Goal: Information Seeking & Learning: Learn about a topic

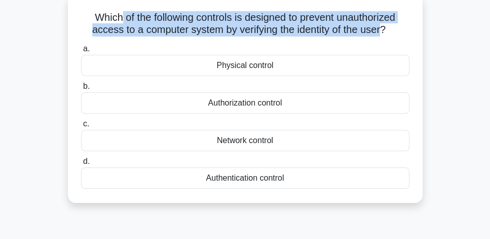
drag, startPoint x: 115, startPoint y: 17, endPoint x: 385, endPoint y: 25, distance: 270.3
click at [385, 25] on h5 "Which of the following controls is designed to prevent unauthorized access to a…" at bounding box center [245, 23] width 331 height 25
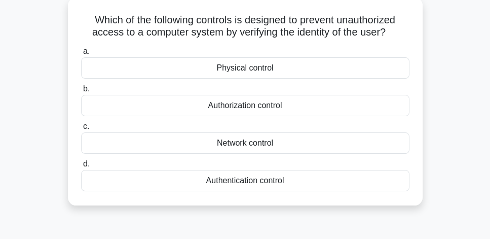
click at [444, 88] on main "4:25 Stop CISSP - Security and Privacy Controls Intermediate 1/5 Which of the f…" at bounding box center [245, 228] width 490 height 515
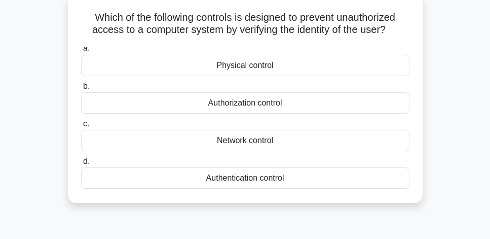
click at [254, 102] on div "Authorization control" at bounding box center [245, 102] width 328 height 21
click at [81, 90] on input "b. Authorization control" at bounding box center [81, 86] width 0 height 7
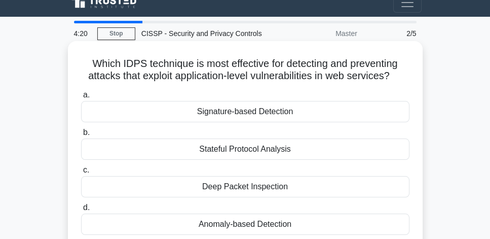
scroll to position [58, 0]
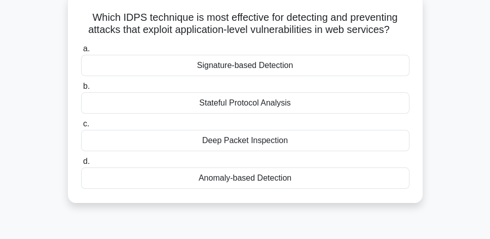
click at [297, 178] on div "Anomaly-based Detection" at bounding box center [245, 177] width 328 height 21
click at [81, 165] on input "d. Anomaly-based Detection" at bounding box center [81, 161] width 0 height 7
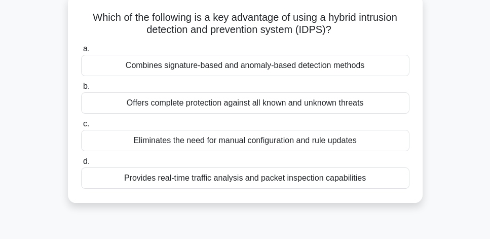
click at [338, 178] on div "Provides real-time traffic analysis and packet inspection capabilities" at bounding box center [245, 177] width 328 height 21
click at [81, 165] on input "d. Provides real-time traffic analysis and packet inspection capabilities" at bounding box center [81, 161] width 0 height 7
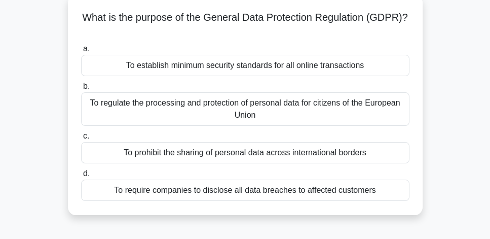
click at [338, 111] on div "To regulate the processing and protection of personal data for citizens of the …" at bounding box center [245, 108] width 328 height 33
click at [81, 90] on input "b. To regulate the processing and protection of personal data for citizens of t…" at bounding box center [81, 86] width 0 height 7
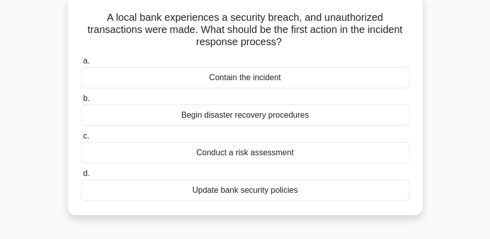
click at [314, 80] on div "Contain the incident" at bounding box center [245, 77] width 328 height 21
click at [81, 64] on input "a. Contain the incident" at bounding box center [81, 61] width 0 height 7
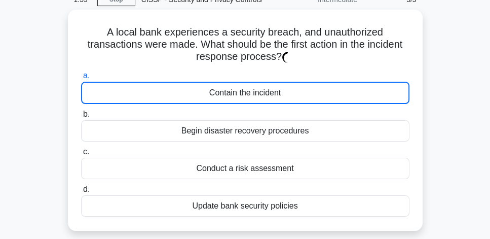
scroll to position [0, 0]
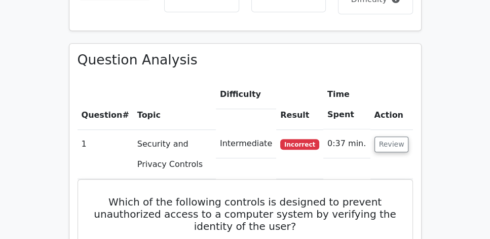
scroll to position [695, 0]
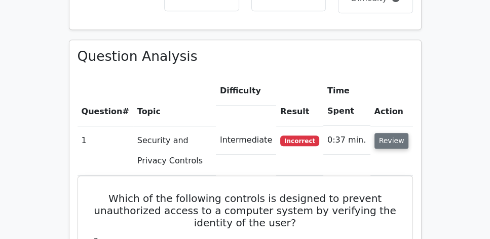
click at [399, 133] on button "Review" at bounding box center [392, 141] width 34 height 16
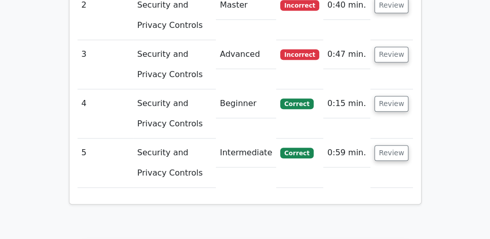
scroll to position [898, 0]
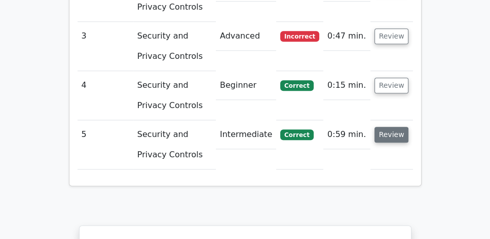
click at [398, 127] on button "Review" at bounding box center [392, 135] width 34 height 16
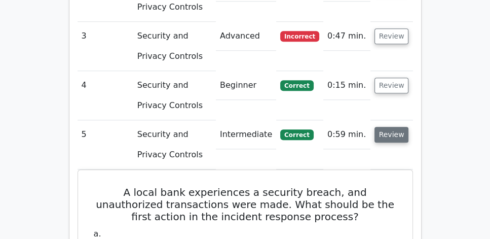
click at [393, 127] on button "Review" at bounding box center [392, 135] width 34 height 16
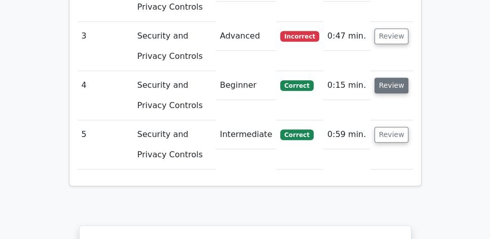
click at [399, 78] on button "Review" at bounding box center [392, 86] width 34 height 16
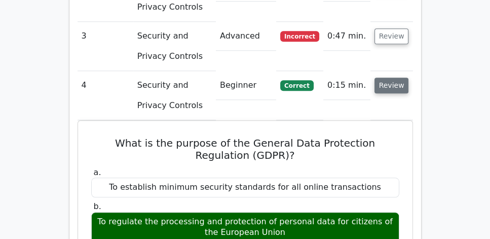
click at [398, 78] on button "Review" at bounding box center [392, 86] width 34 height 16
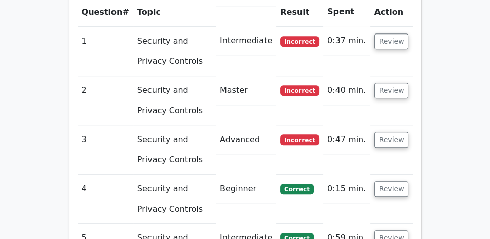
scroll to position [782, 0]
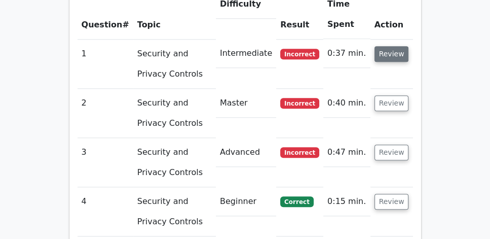
click at [390, 46] on button "Review" at bounding box center [392, 54] width 34 height 16
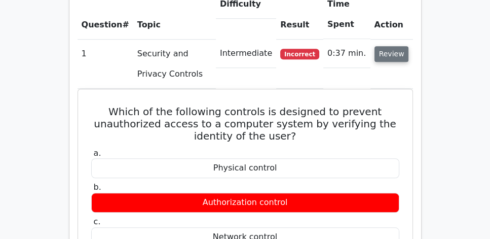
click at [391, 46] on button "Review" at bounding box center [392, 54] width 34 height 16
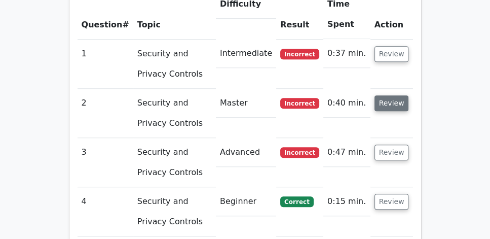
click at [398, 95] on button "Review" at bounding box center [392, 103] width 34 height 16
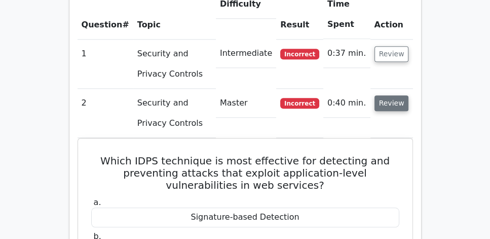
click at [396, 95] on button "Review" at bounding box center [392, 103] width 34 height 16
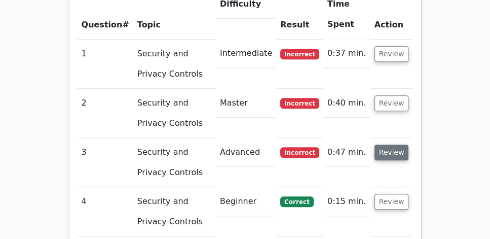
click at [396, 144] on button "Review" at bounding box center [392, 152] width 34 height 16
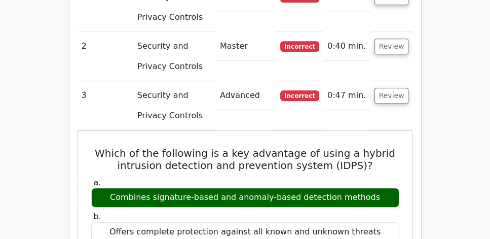
scroll to position [840, 0]
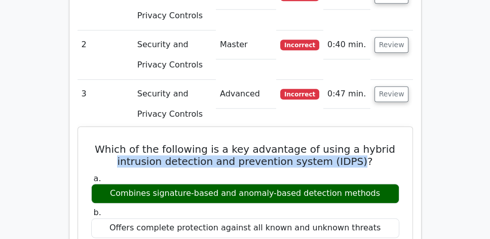
drag, startPoint x: 124, startPoint y: 134, endPoint x: 362, endPoint y: 133, distance: 237.8
click at [362, 143] on h5 "Which of the following is a key advantage of using a hybrid intrusion detection…" at bounding box center [245, 155] width 310 height 24
copy h5 "intrusion detection and prevention system (IDPS)"
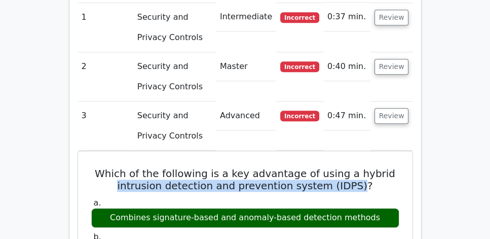
scroll to position [811, 0]
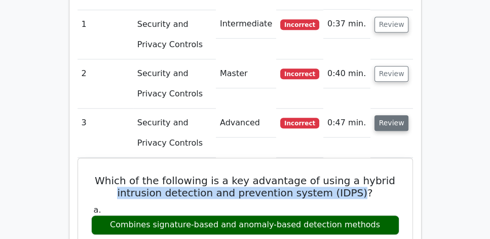
click at [392, 115] on button "Review" at bounding box center [392, 123] width 34 height 16
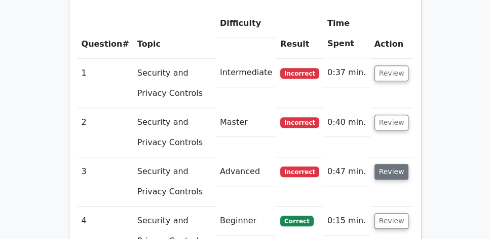
scroll to position [753, 0]
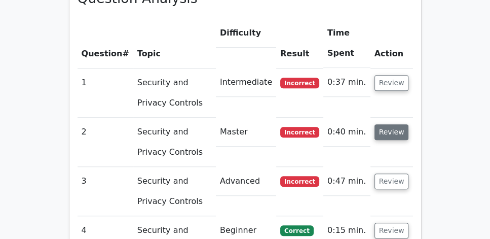
click at [391, 124] on button "Review" at bounding box center [392, 132] width 34 height 16
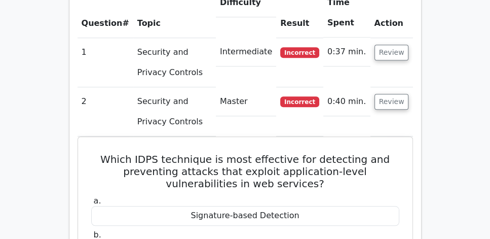
scroll to position [782, 0]
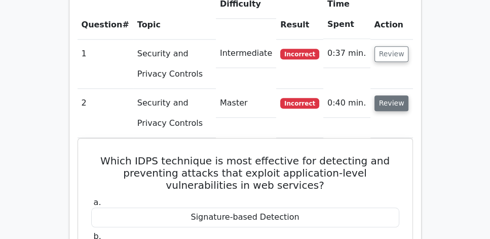
click at [396, 95] on button "Review" at bounding box center [392, 103] width 34 height 16
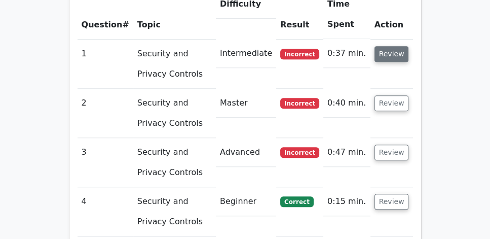
click at [396, 46] on button "Review" at bounding box center [392, 54] width 34 height 16
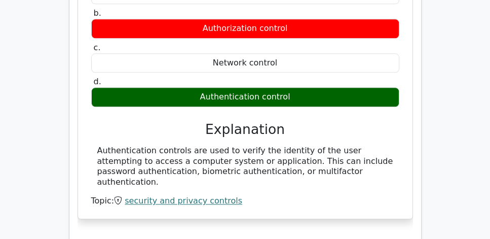
scroll to position [956, 0]
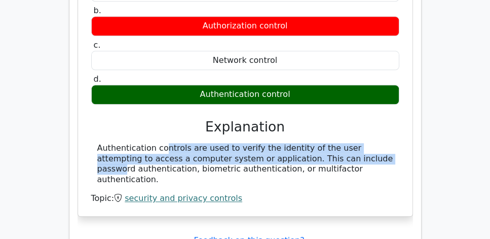
drag, startPoint x: 93, startPoint y: 118, endPoint x: 335, endPoint y: 128, distance: 241.5
click at [335, 143] on div "Authentication controls are used to verify the identity of the user attempting …" at bounding box center [245, 164] width 308 height 42
drag, startPoint x: 185, startPoint y: 147, endPoint x: 90, endPoint y: 117, distance: 99.4
click at [90, 117] on div "a. Physical control b. Authorization control c. d." at bounding box center [245, 87] width 310 height 234
click at [306, 143] on div "Authentication controls are used to verify the identity of the user attempting …" at bounding box center [245, 164] width 296 height 42
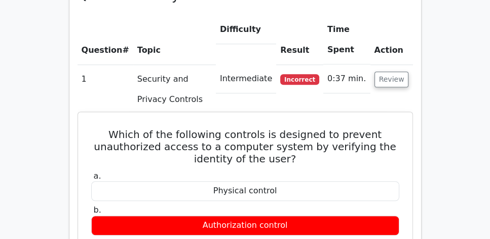
scroll to position [753, 0]
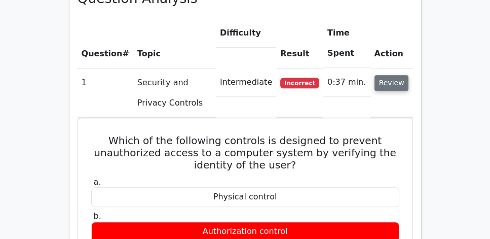
click at [392, 75] on button "Review" at bounding box center [392, 83] width 34 height 16
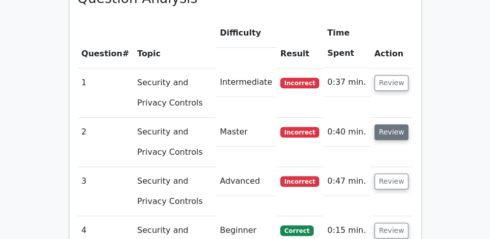
click at [392, 124] on button "Review" at bounding box center [392, 132] width 34 height 16
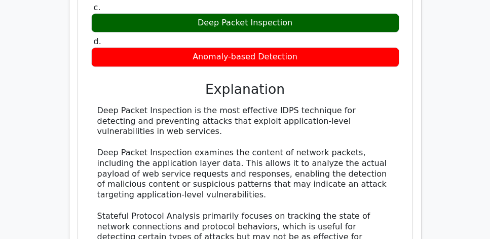
scroll to position [1043, 0]
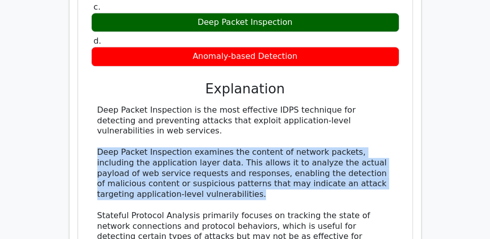
drag, startPoint x: 219, startPoint y: 165, endPoint x: 87, endPoint y: 124, distance: 138.0
click at [87, 124] on div "Which IDPS technique is most effective for detecting and preventing attacks tha…" at bounding box center [245, 142] width 326 height 527
copy div "Deep Packet Inspection examines the content of network packets, including the a…"
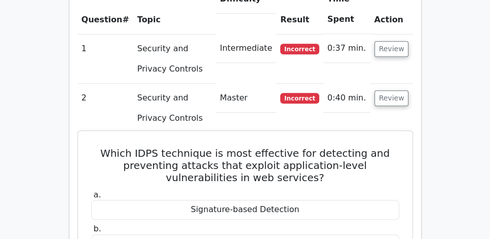
scroll to position [782, 0]
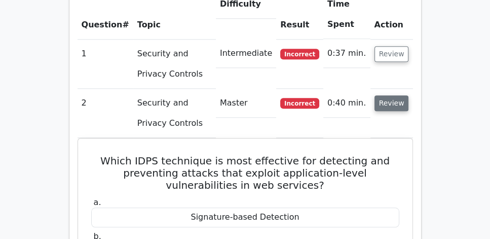
click at [390, 95] on button "Review" at bounding box center [392, 103] width 34 height 16
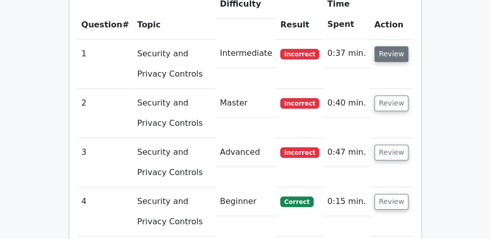
click at [400, 46] on button "Review" at bounding box center [392, 54] width 34 height 16
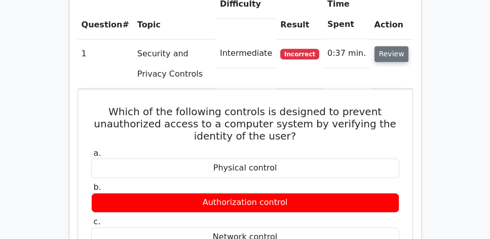
click at [400, 46] on button "Review" at bounding box center [392, 54] width 34 height 16
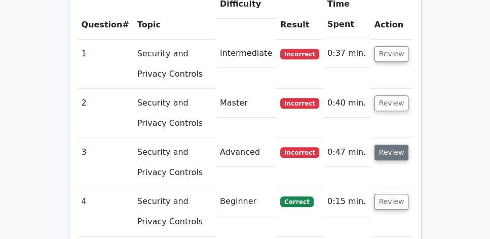
click at [393, 144] on button "Review" at bounding box center [392, 152] width 34 height 16
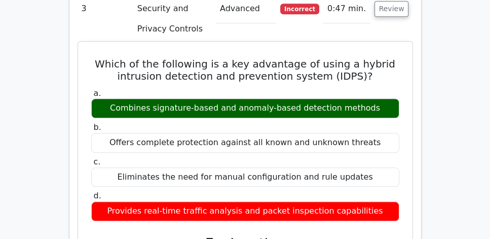
scroll to position [927, 0]
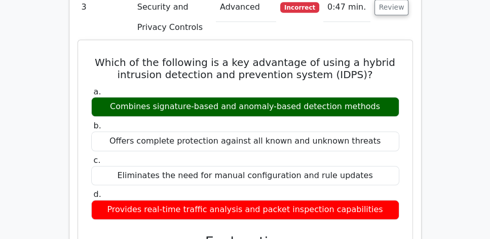
drag, startPoint x: 380, startPoint y: 79, endPoint x: 113, endPoint y: 78, distance: 267.2
click at [113, 97] on div "Combines signature-based and anomaly-based detection methods" at bounding box center [245, 107] width 308 height 20
click at [107, 97] on div "Combines signature-based and anomaly-based detection methods" at bounding box center [245, 107] width 308 height 20
drag, startPoint x: 109, startPoint y: 79, endPoint x: 384, endPoint y: 77, distance: 274.8
click at [384, 97] on div "Combines signature-based and anomaly-based detection methods" at bounding box center [245, 107] width 308 height 20
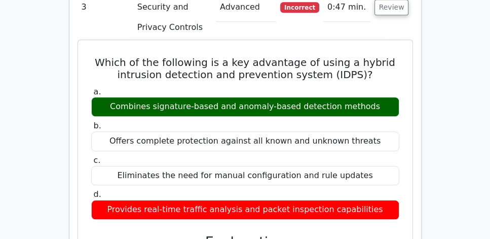
click at [381, 97] on div "Combines signature-based and anomaly-based detection methods" at bounding box center [245, 107] width 308 height 20
drag, startPoint x: 387, startPoint y: 78, endPoint x: 114, endPoint y: 82, distance: 272.8
click at [114, 97] on div "Combines signature-based and anomaly-based detection methods" at bounding box center [245, 107] width 308 height 20
click at [108, 97] on div "Combines signature-based and anomaly-based detection methods" at bounding box center [245, 107] width 308 height 20
drag, startPoint x: 109, startPoint y: 79, endPoint x: 380, endPoint y: 76, distance: 270.7
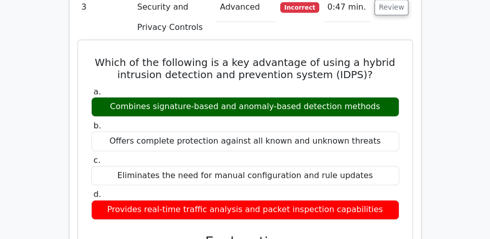
click at [380, 97] on div "Combines signature-based and anomaly-based detection methods" at bounding box center [245, 107] width 308 height 20
click at [379, 97] on div "Combines signature-based and anomaly-based detection methods" at bounding box center [245, 107] width 308 height 20
drag, startPoint x: 382, startPoint y: 80, endPoint x: 110, endPoint y: 78, distance: 272.2
click at [110, 97] on div "Combines signature-based and anomaly-based detection methods" at bounding box center [245, 107] width 308 height 20
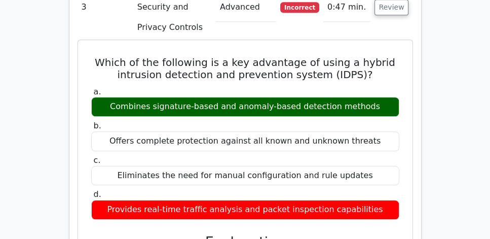
drag, startPoint x: 110, startPoint y: 78, endPoint x: 387, endPoint y: 82, distance: 277.3
click at [387, 97] on div "Combines signature-based and anomaly-based detection methods" at bounding box center [245, 107] width 308 height 20
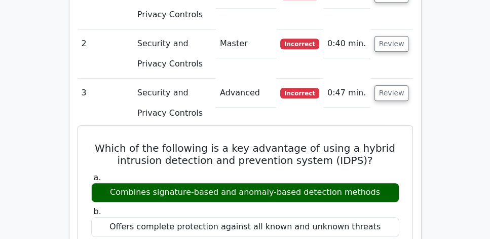
scroll to position [840, 0]
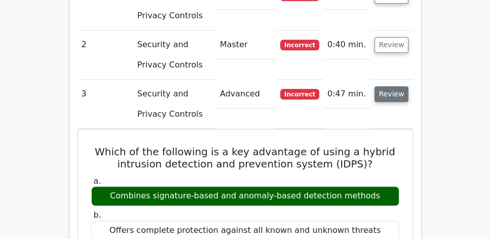
click at [392, 86] on button "Review" at bounding box center [392, 94] width 34 height 16
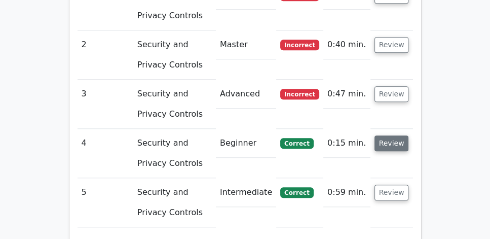
click at [390, 135] on button "Review" at bounding box center [392, 143] width 34 height 16
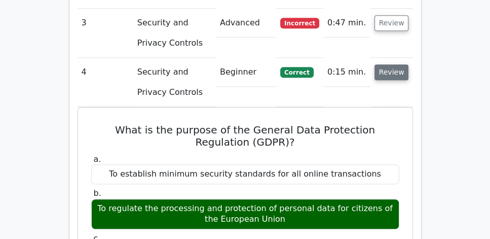
scroll to position [927, 0]
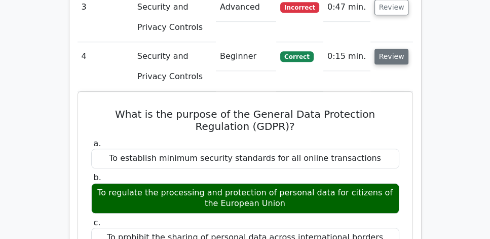
click at [392, 49] on button "Review" at bounding box center [392, 57] width 34 height 16
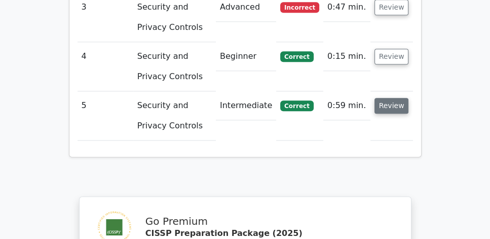
click at [396, 98] on button "Review" at bounding box center [392, 106] width 34 height 16
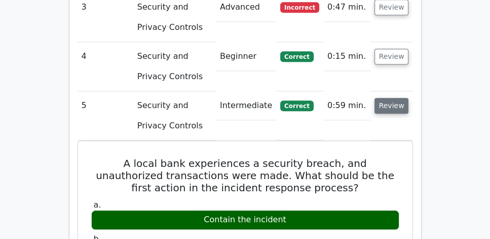
click at [395, 98] on button "Review" at bounding box center [392, 106] width 34 height 16
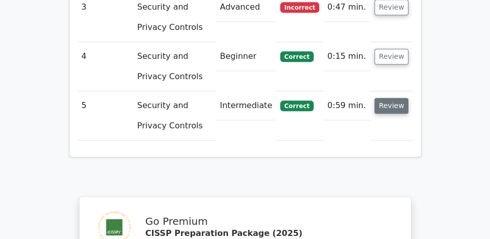
click at [395, 98] on button "Review" at bounding box center [392, 106] width 34 height 16
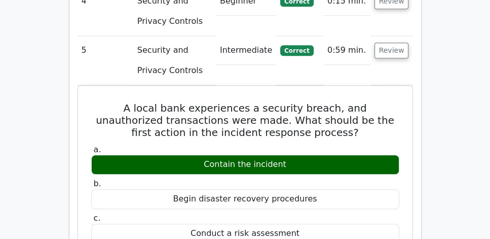
scroll to position [984, 0]
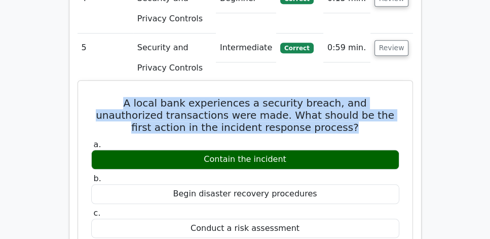
drag, startPoint x: 91, startPoint y: 73, endPoint x: 395, endPoint y: 96, distance: 305.1
click at [395, 97] on h5 "A local bank experiences a security breach, and unauthorized transactions were …" at bounding box center [245, 115] width 310 height 36
click at [387, 102] on h5 "A local bank experiences a security breach, and unauthorized transactions were …" at bounding box center [245, 115] width 310 height 36
drag, startPoint x: 352, startPoint y: 101, endPoint x: 83, endPoint y: 75, distance: 270.5
click at [83, 85] on div "A local bank experiences a security breach, and unauthorized transactions were …" at bounding box center [245, 232] width 326 height 295
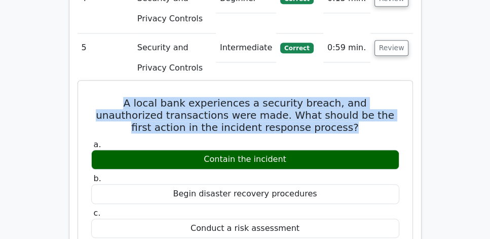
click at [87, 85] on div "A local bank experiences a security breach, and unauthorized transactions were …" at bounding box center [245, 232] width 326 height 295
drag, startPoint x: 92, startPoint y: 72, endPoint x: 402, endPoint y: 93, distance: 310.9
click at [402, 93] on div "A local bank experiences a security breach, and unauthorized transactions were …" at bounding box center [245, 232] width 326 height 295
click at [352, 97] on h5 "A local bank experiences a security breach, and unauthorized transactions were …" at bounding box center [245, 115] width 310 height 36
drag, startPoint x: 341, startPoint y: 100, endPoint x: 99, endPoint y: 77, distance: 242.4
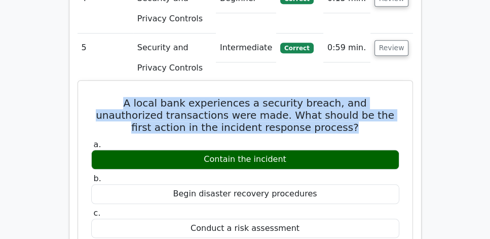
click at [99, 97] on h5 "A local bank experiences a security breach, and unauthorized transactions were …" at bounding box center [245, 115] width 310 height 36
click at [159, 97] on h5 "A local bank experiences a security breach, and unauthorized transactions were …" at bounding box center [245, 115] width 310 height 36
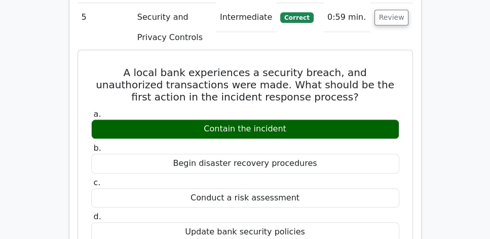
scroll to position [1129, 0]
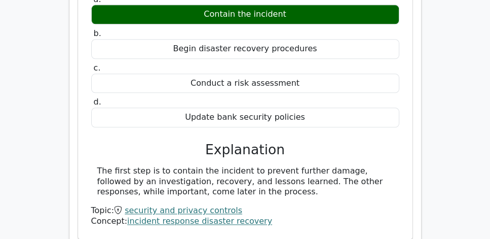
drag, startPoint x: 93, startPoint y: 138, endPoint x: 280, endPoint y: 159, distance: 187.7
click at [280, 166] on div "The first step is to contain the incident to prevent further damage, followed b…" at bounding box center [245, 181] width 308 height 31
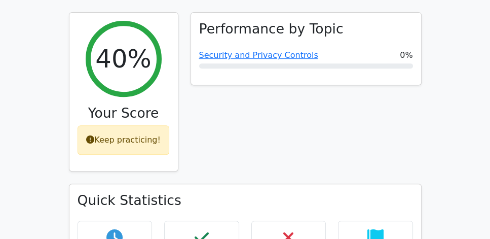
scroll to position [289, 0]
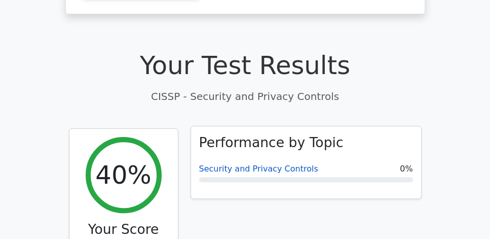
click at [259, 164] on link "Security and Privacy Controls" at bounding box center [258, 169] width 119 height 10
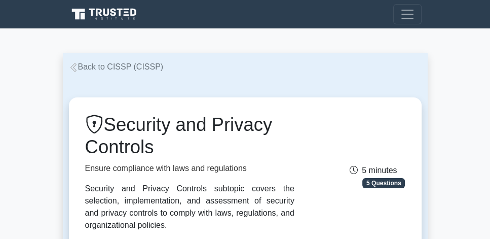
click at [111, 65] on link "Back to CISSP (CISSP)" at bounding box center [116, 66] width 95 height 9
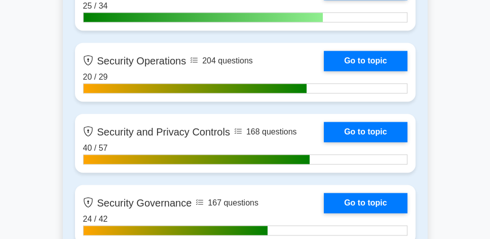
scroll to position [1274, 0]
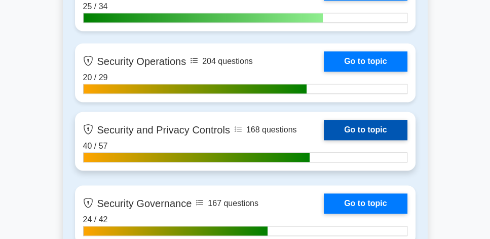
click at [362, 132] on link "Go to topic" at bounding box center [365, 130] width 83 height 20
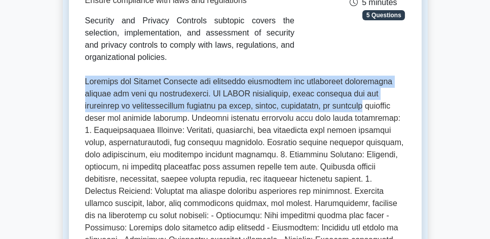
drag, startPoint x: 86, startPoint y: 79, endPoint x: 393, endPoint y: 105, distance: 308.8
click at [393, 105] on p at bounding box center [245, 228] width 320 height 304
click at [388, 107] on p at bounding box center [245, 228] width 320 height 304
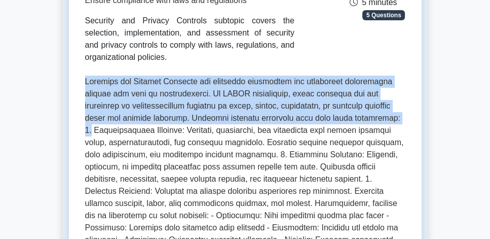
drag, startPoint x: 85, startPoint y: 82, endPoint x: 402, endPoint y: 117, distance: 319.3
click at [402, 117] on p at bounding box center [245, 228] width 320 height 304
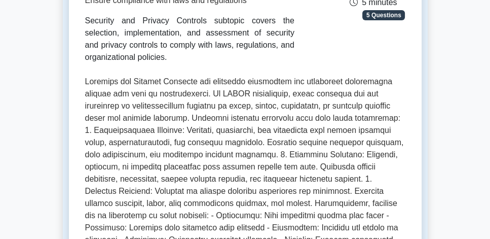
click at [396, 129] on p at bounding box center [245, 228] width 320 height 304
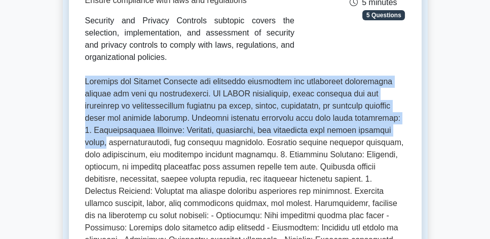
drag, startPoint x: 394, startPoint y: 131, endPoint x: 86, endPoint y: 82, distance: 311.6
click at [86, 82] on p at bounding box center [245, 228] width 320 height 304
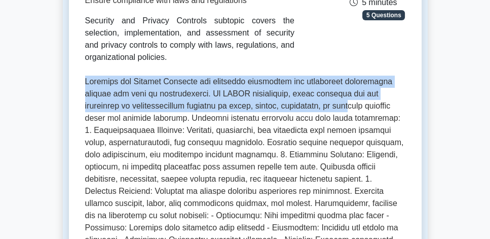
drag, startPoint x: 87, startPoint y: 83, endPoint x: 363, endPoint y: 108, distance: 277.9
click at [363, 108] on p at bounding box center [245, 228] width 320 height 304
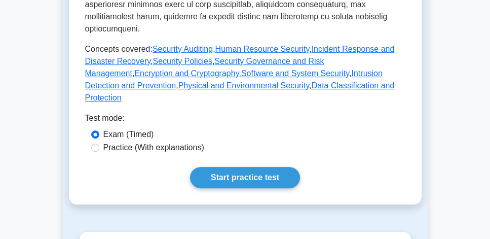
scroll to position [513, 0]
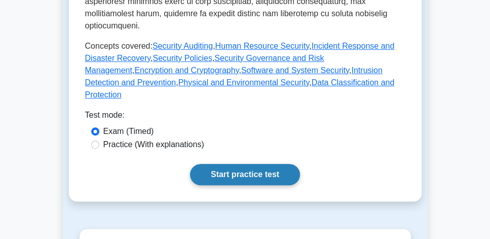
click at [268, 164] on link "Start practice test" at bounding box center [245, 174] width 110 height 21
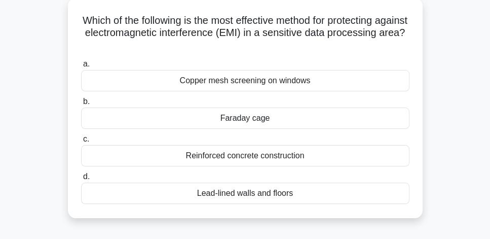
scroll to position [58, 0]
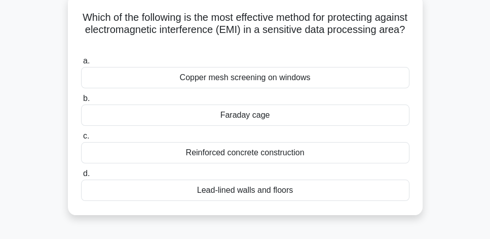
click at [272, 120] on div "Faraday cage" at bounding box center [245, 114] width 328 height 21
click at [81, 102] on input "[PERSON_NAME] cage" at bounding box center [81, 98] width 0 height 7
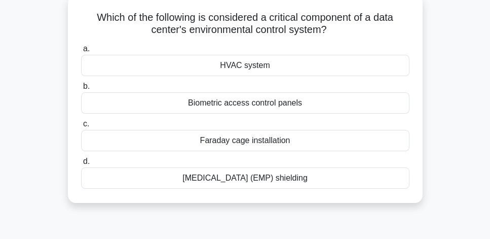
drag, startPoint x: 183, startPoint y: 16, endPoint x: 396, endPoint y: 26, distance: 213.7
click at [396, 26] on h5 "Which of the following is considered a critical component of a data center's en…" at bounding box center [245, 23] width 331 height 25
click at [393, 33] on h5 "Which of the following is considered a critical component of a data center's en…" at bounding box center [245, 23] width 331 height 25
click at [318, 179] on div "[MEDICAL_DATA] (EMP) shielding" at bounding box center [245, 177] width 328 height 21
click at [81, 165] on input "d. Electromagnetic pulse (EMP) shielding" at bounding box center [81, 161] width 0 height 7
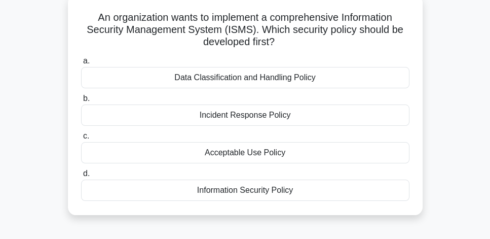
click at [306, 150] on div "Acceptable Use Policy" at bounding box center [245, 152] width 328 height 21
click at [81, 139] on input "c. Acceptable Use Policy" at bounding box center [81, 136] width 0 height 7
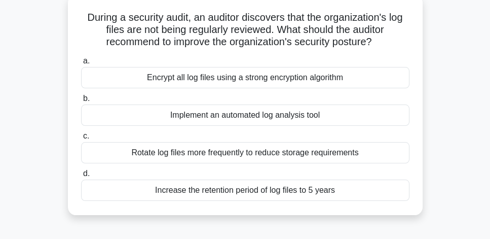
click at [344, 119] on div "Implement an automated log analysis tool" at bounding box center [245, 114] width 328 height 21
click at [81, 102] on input "b. Implement an automated log analysis tool" at bounding box center [81, 98] width 0 height 7
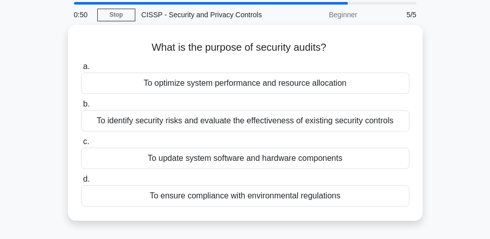
scroll to position [29, 0]
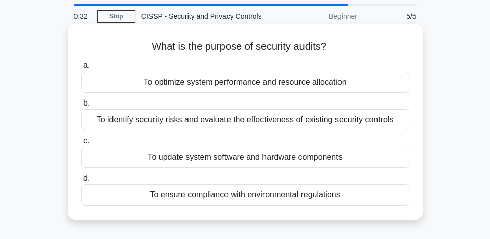
click at [398, 124] on div "To identify security risks and evaluate the effectiveness of existing security …" at bounding box center [245, 119] width 328 height 21
click at [81, 106] on input "b. To identify security risks and evaluate the effectiveness of existing securi…" at bounding box center [81, 103] width 0 height 7
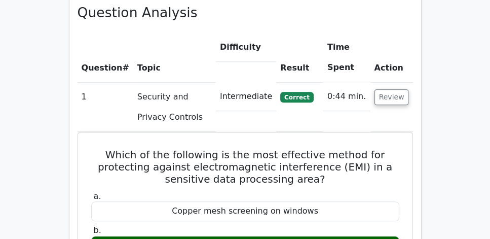
scroll to position [753, 0]
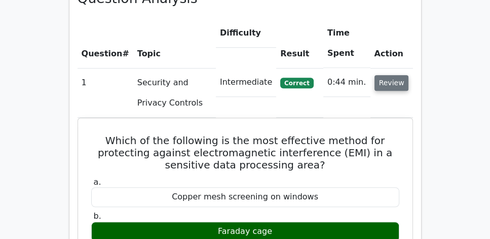
click at [401, 75] on button "Review" at bounding box center [392, 83] width 34 height 16
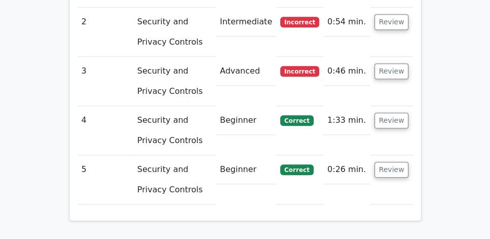
scroll to position [869, 0]
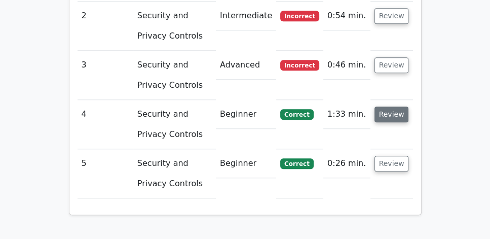
click at [395, 106] on button "Review" at bounding box center [392, 114] width 34 height 16
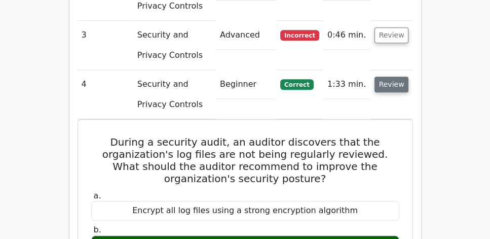
scroll to position [898, 0]
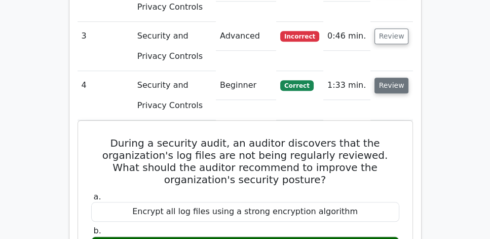
click at [394, 78] on button "Review" at bounding box center [392, 86] width 34 height 16
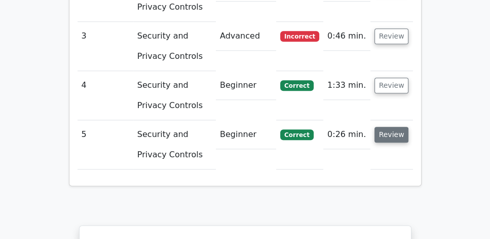
click at [396, 127] on button "Review" at bounding box center [392, 135] width 34 height 16
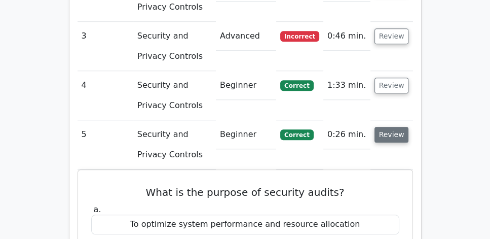
click at [392, 127] on button "Review" at bounding box center [392, 135] width 34 height 16
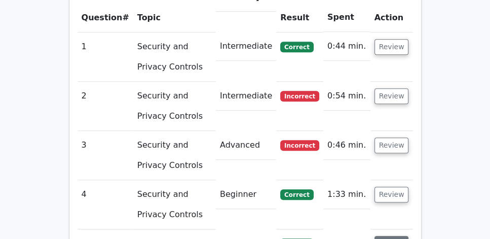
scroll to position [782, 0]
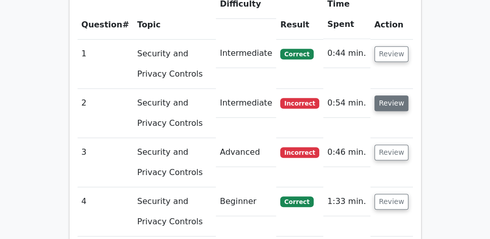
click at [394, 95] on button "Review" at bounding box center [392, 103] width 34 height 16
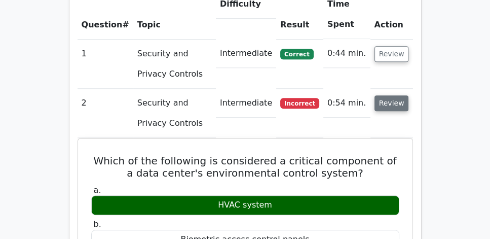
click at [397, 95] on button "Review" at bounding box center [392, 103] width 34 height 16
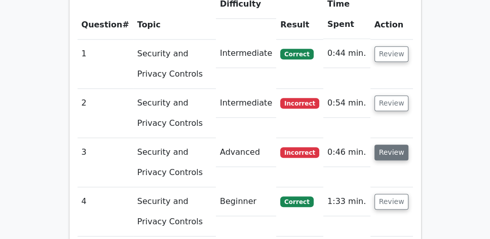
click at [397, 144] on button "Review" at bounding box center [392, 152] width 34 height 16
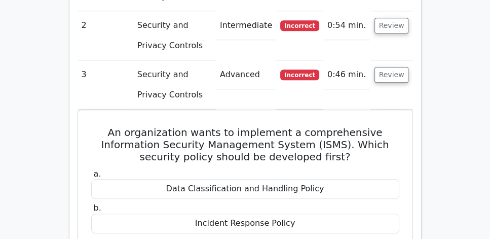
scroll to position [840, 0]
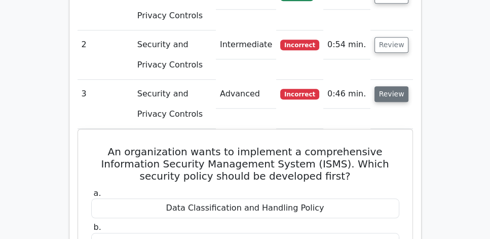
click at [399, 86] on button "Review" at bounding box center [392, 94] width 34 height 16
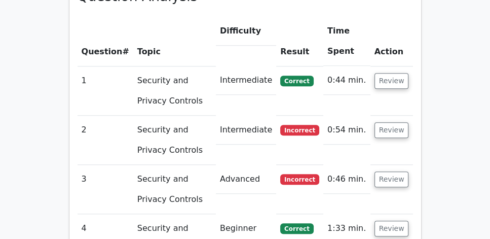
scroll to position [753, 0]
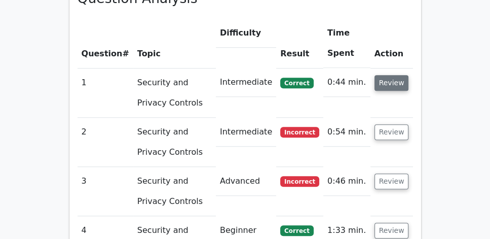
click at [392, 75] on button "Review" at bounding box center [392, 83] width 34 height 16
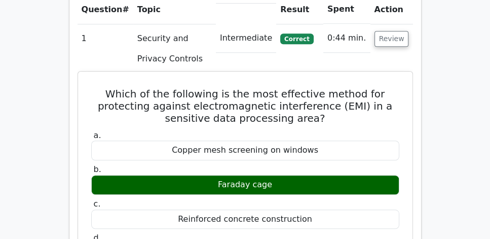
scroll to position [811, 0]
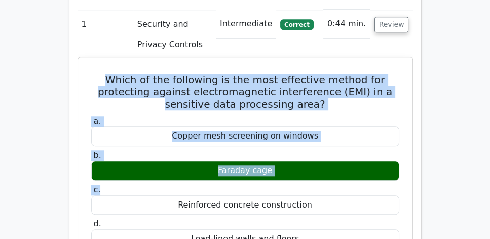
drag, startPoint x: 101, startPoint y: 50, endPoint x: 314, endPoint y: 161, distance: 240.1
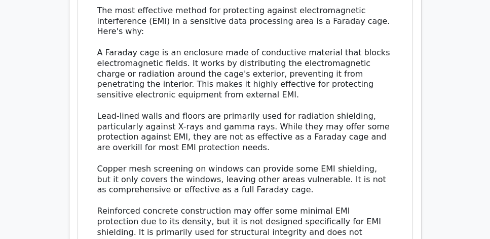
scroll to position [1129, 0]
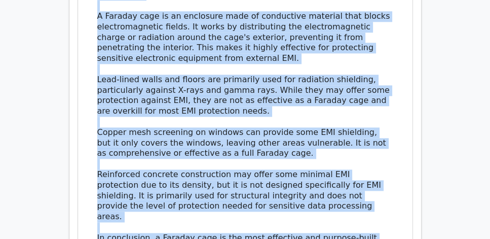
click at [347, 213] on div "The most effective method for protecting against electromagnetic interference (…" at bounding box center [245, 111] width 296 height 285
copy div "Which of the following is the most effective method for protecting against elec…"
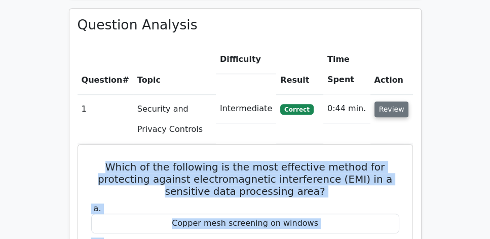
scroll to position [695, 0]
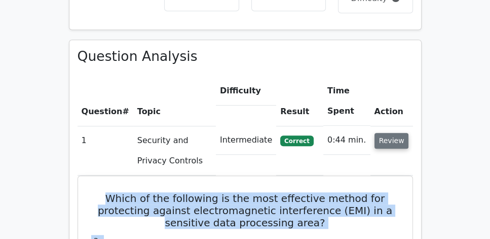
click at [400, 133] on button "Review" at bounding box center [392, 141] width 34 height 16
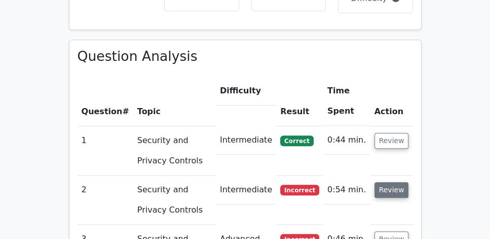
click at [393, 182] on button "Review" at bounding box center [392, 190] width 34 height 16
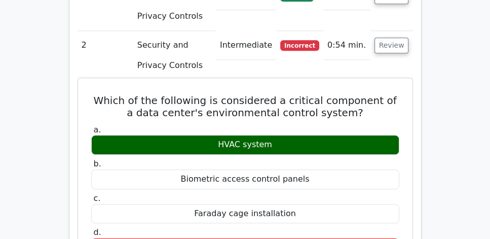
scroll to position [840, 0]
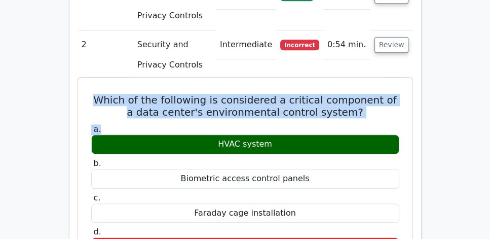
drag, startPoint x: 92, startPoint y: 72, endPoint x: 370, endPoint y: 96, distance: 278.3
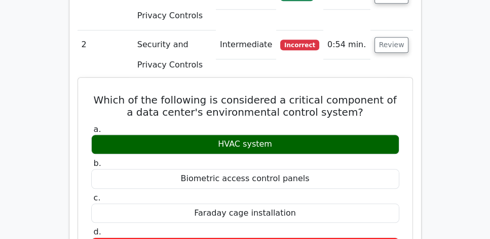
drag, startPoint x: 297, startPoint y: 117, endPoint x: 299, endPoint y: 97, distance: 20.4
click at [297, 134] on div "HVAC system" at bounding box center [245, 144] width 308 height 20
drag, startPoint x: 92, startPoint y: 71, endPoint x: 294, endPoint y: 124, distance: 207.9
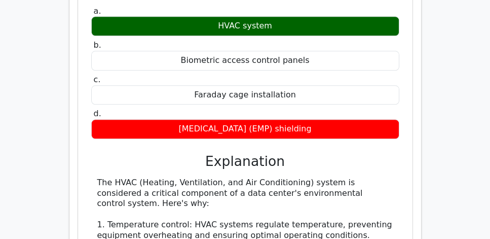
scroll to position [956, 0]
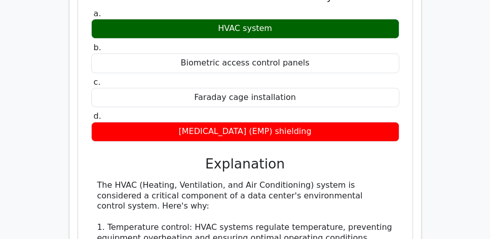
drag, startPoint x: 98, startPoint y: 158, endPoint x: 392, endPoint y: 178, distance: 294.7
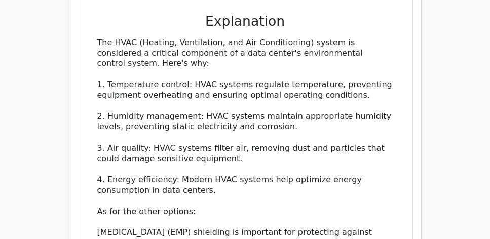
scroll to position [1101, 0]
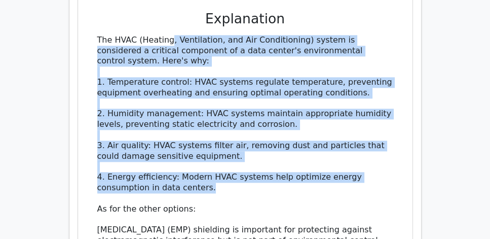
click at [220, 160] on div "The HVAC (Heating, Ventilation, and Air Conditioning) system is considered a cr…" at bounding box center [245, 193] width 296 height 316
copy div "The HVAC (Heating, Ventilation, and Air Conditioning) system is considered a cr…"
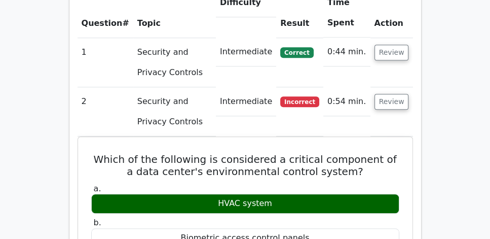
scroll to position [782, 0]
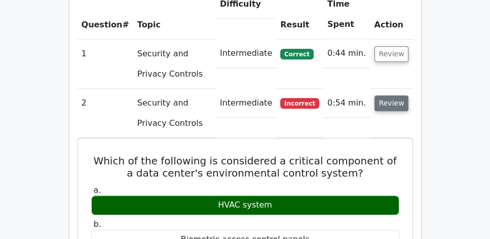
click at [391, 95] on button "Review" at bounding box center [392, 103] width 34 height 16
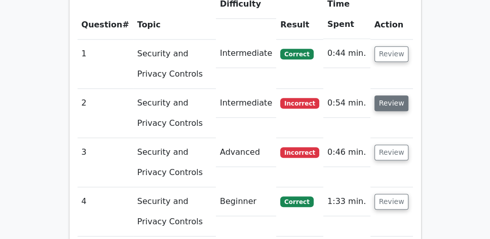
click at [391, 95] on button "Review" at bounding box center [392, 103] width 34 height 16
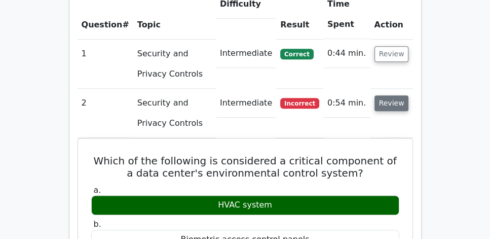
click at [391, 95] on button "Review" at bounding box center [392, 103] width 34 height 16
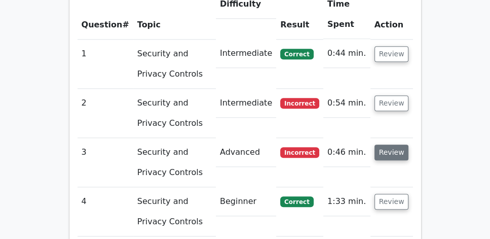
click at [395, 144] on button "Review" at bounding box center [392, 152] width 34 height 16
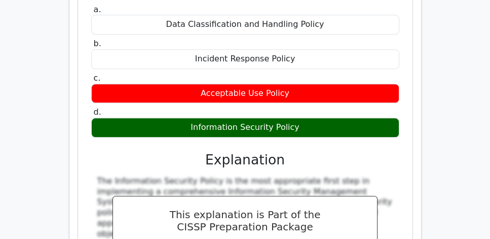
scroll to position [927, 0]
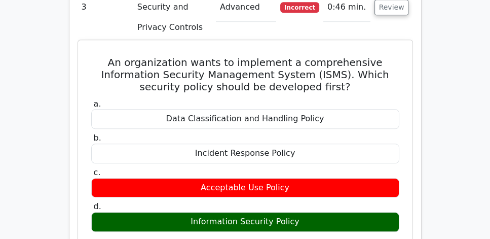
drag, startPoint x: 114, startPoint y: 34, endPoint x: 305, endPoint y: 193, distance: 248.1
copy div "An organization wants to implement a comprehensive Information Security Managem…"
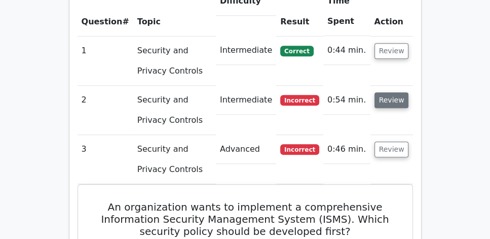
scroll to position [782, 0]
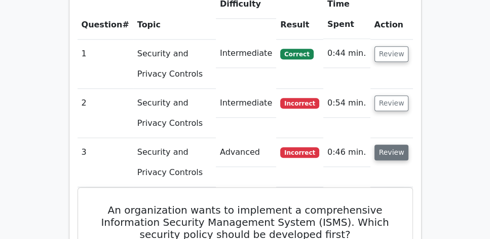
click at [406, 144] on button "Review" at bounding box center [392, 152] width 34 height 16
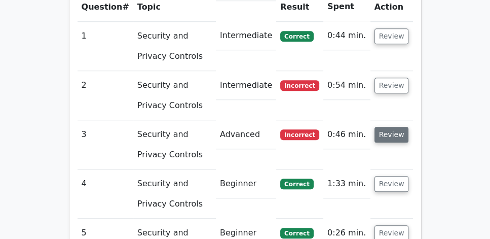
scroll to position [898, 0]
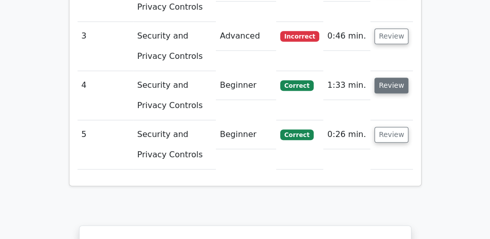
click at [391, 78] on button "Review" at bounding box center [392, 86] width 34 height 16
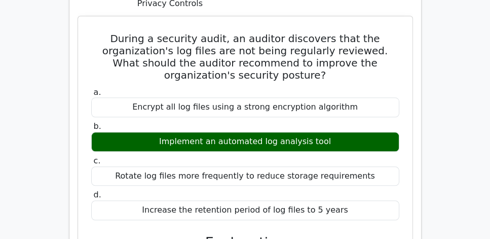
scroll to position [956, 0]
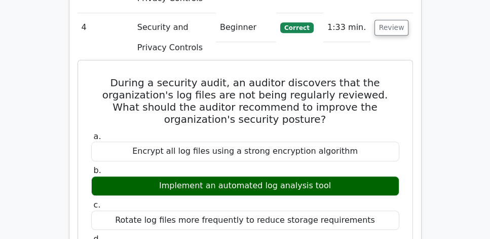
drag, startPoint x: 108, startPoint y: 54, endPoint x: 355, endPoint y: 226, distance: 300.4
copy div "During a security audit, an auditor discovers that the organization's log files…"
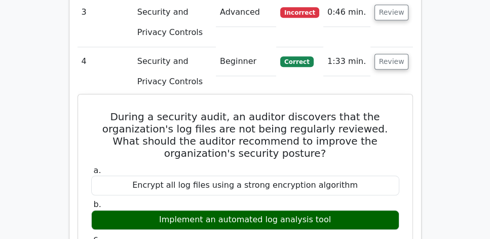
scroll to position [898, 0]
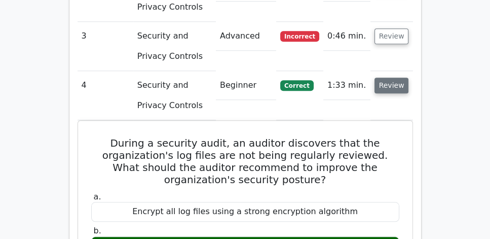
click at [400, 78] on button "Review" at bounding box center [392, 86] width 34 height 16
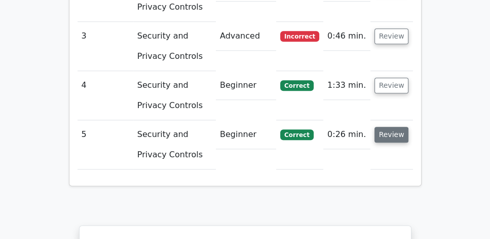
click at [385, 127] on button "Review" at bounding box center [392, 135] width 34 height 16
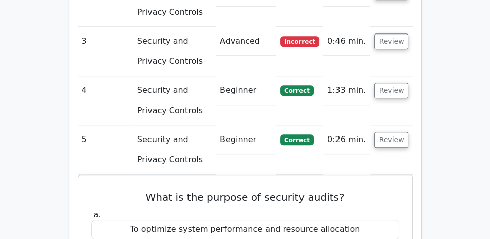
scroll to position [927, 0]
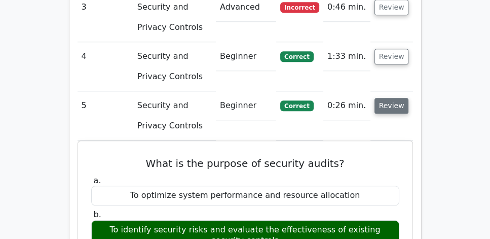
click at [389, 98] on button "Review" at bounding box center [392, 106] width 34 height 16
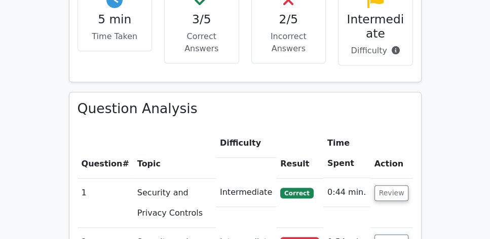
scroll to position [637, 0]
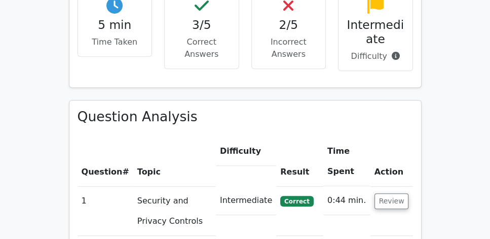
click at [430, 127] on main "Go Premium CISSP Preparation Package (2025) 5693 Superior-grade CISSP practice …" at bounding box center [245, 118] width 490 height 1452
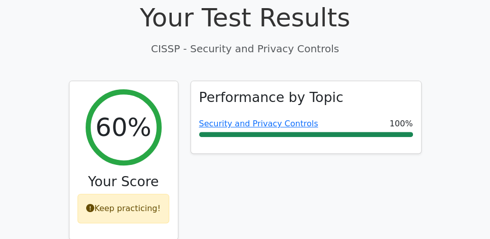
scroll to position [347, 0]
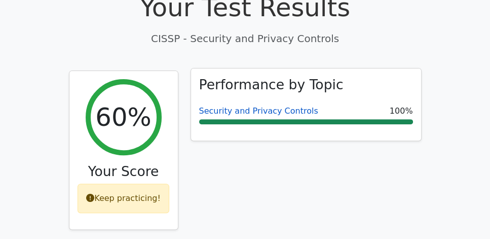
click at [257, 106] on link "Security and Privacy Controls" at bounding box center [258, 111] width 119 height 10
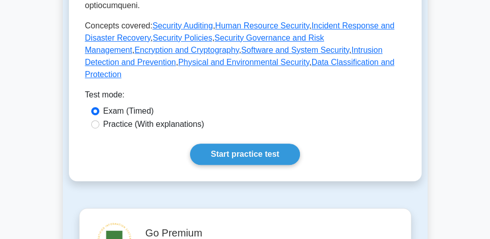
scroll to position [550, 0]
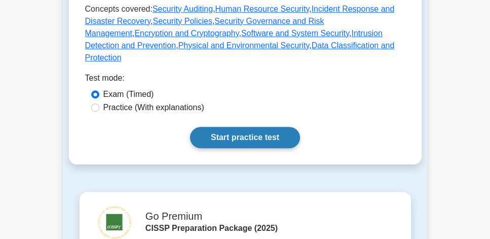
click at [245, 127] on link "Start practice test" at bounding box center [245, 137] width 110 height 21
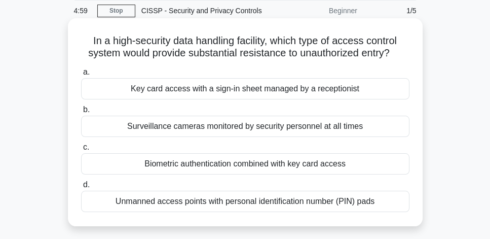
scroll to position [58, 0]
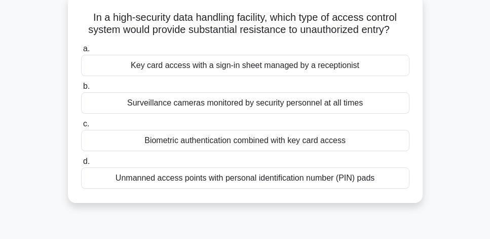
click at [355, 141] on div "Biometric authentication combined with key card access" at bounding box center [245, 140] width 328 height 21
click at [81, 127] on input "c. Biometric authentication combined with key card access" at bounding box center [81, 124] width 0 height 7
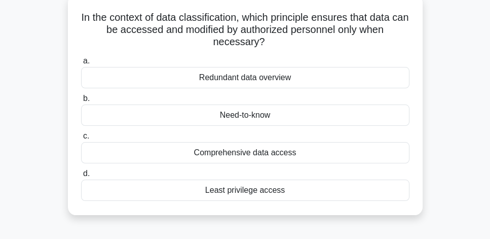
click at [299, 190] on div "Least privilege access" at bounding box center [245, 189] width 328 height 21
click at [81, 177] on input "d. Least privilege access" at bounding box center [81, 173] width 0 height 7
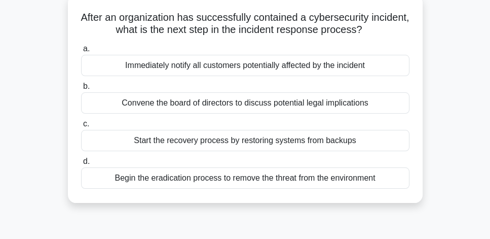
click at [347, 107] on div "Convene the board of directors to discuss potential legal implications" at bounding box center [245, 102] width 328 height 21
click at [81, 90] on input "b. Convene the board of directors to discuss potential legal implications" at bounding box center [81, 86] width 0 height 7
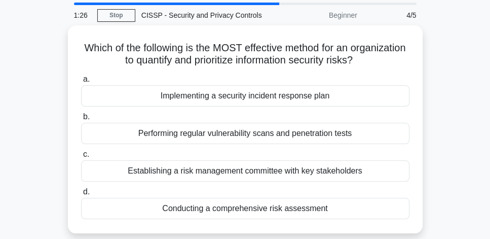
scroll to position [29, 0]
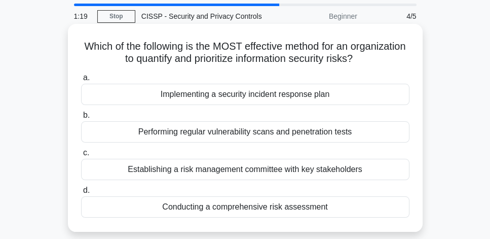
click at [289, 203] on div "Conducting a comprehensive risk assessment" at bounding box center [245, 206] width 328 height 21
click at [81, 194] on input "d. Conducting a comprehensive risk assessment" at bounding box center [81, 190] width 0 height 7
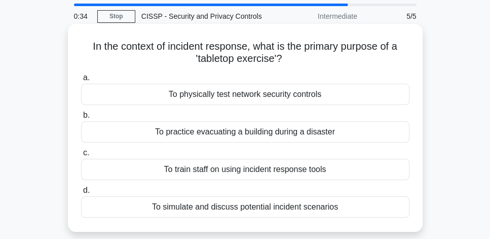
click at [330, 208] on div "To simulate and discuss potential incident scenarios" at bounding box center [245, 206] width 328 height 21
click at [81, 194] on input "d. To simulate and discuss potential incident scenarios" at bounding box center [81, 190] width 0 height 7
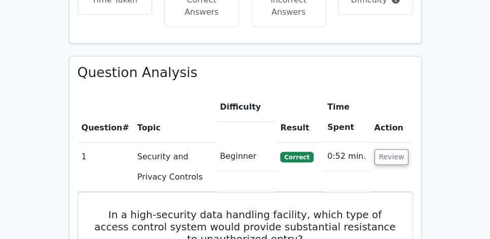
scroll to position [695, 0]
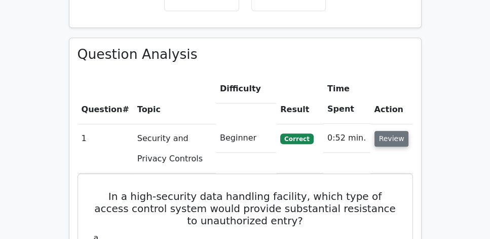
click at [401, 131] on button "Review" at bounding box center [392, 139] width 34 height 16
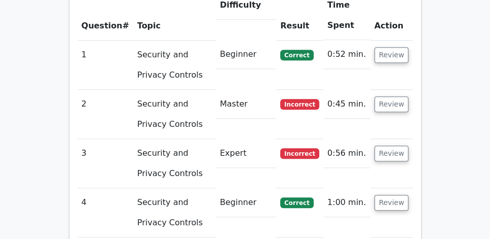
scroll to position [753, 0]
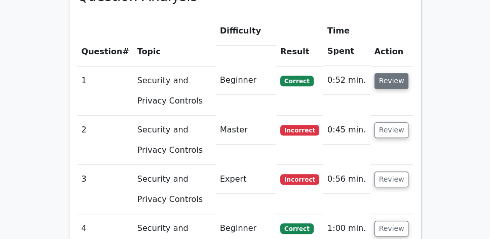
click at [391, 73] on button "Review" at bounding box center [392, 81] width 34 height 16
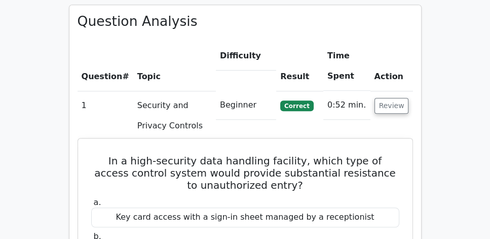
scroll to position [724, 0]
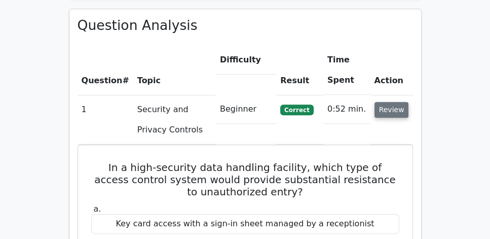
click at [397, 102] on button "Review" at bounding box center [392, 110] width 34 height 16
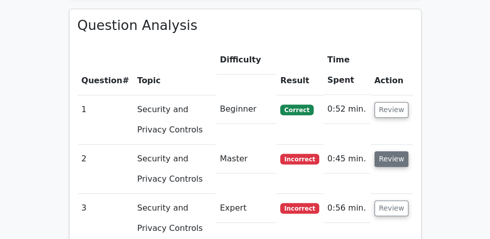
click at [394, 151] on button "Review" at bounding box center [392, 159] width 34 height 16
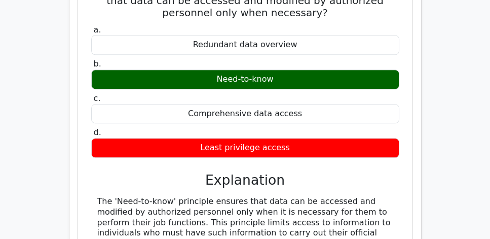
scroll to position [956, 0]
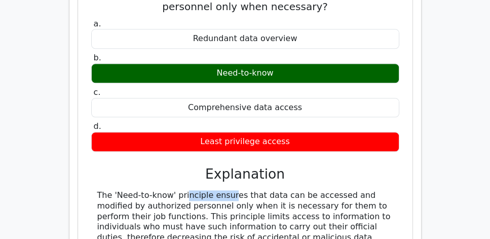
drag, startPoint x: 115, startPoint y: 166, endPoint x: 172, endPoint y: 168, distance: 57.3
copy div "Need-to-know"
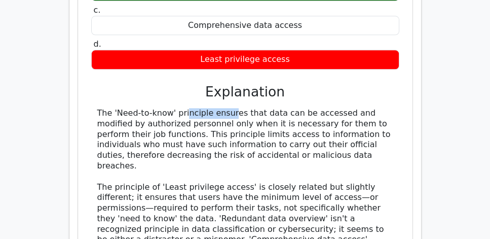
scroll to position [1043, 0]
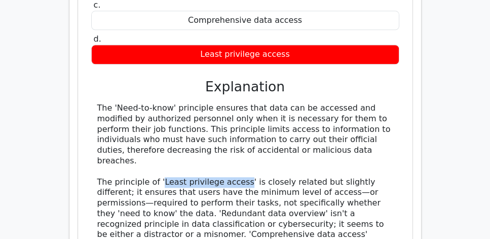
drag, startPoint x: 162, startPoint y: 147, endPoint x: 243, endPoint y: 145, distance: 81.6
click at [243, 145] on div "The 'Need-to-know' principle ensures that data can be accessed and modified by …" at bounding box center [245, 182] width 296 height 158
copy div "Least privilege access"
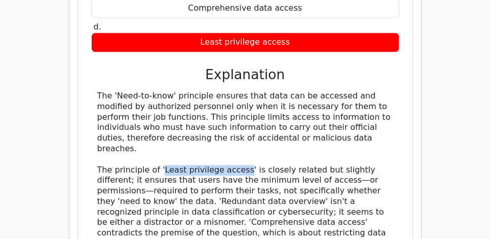
scroll to position [1072, 0]
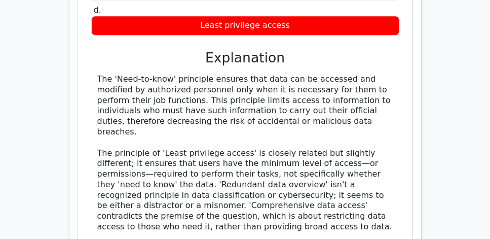
click at [264, 118] on div "The 'Need-to-know' principle ensures that data can be accessed and modified by …" at bounding box center [245, 153] width 296 height 158
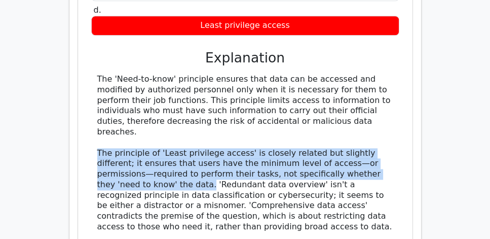
drag, startPoint x: 95, startPoint y: 115, endPoint x: 191, endPoint y: 143, distance: 99.9
click at [191, 143] on div "The 'Need-to-know' principle ensures that data can be accessed and modified by …" at bounding box center [245, 153] width 308 height 158
copy div "The principle of 'Least privilege access' is closely related but slightly diffe…"
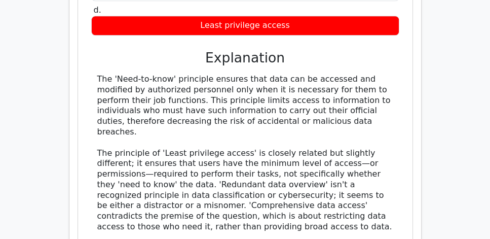
drag, startPoint x: 94, startPoint y: 94, endPoint x: 100, endPoint y: 93, distance: 6.8
click at [94, 94] on div "The 'Need-to-know' principle ensures that data can be accessed and modified by …" at bounding box center [245, 153] width 308 height 158
drag, startPoint x: 96, startPoint y: 50, endPoint x: 379, endPoint y: 94, distance: 286.8
click at [379, 94] on div "The 'Need-to-know' principle ensures that data can be accessed and modified by …" at bounding box center [245, 153] width 308 height 158
copy div "The 'Need-to-know' principle ensures that data can be accessed and modified by …"
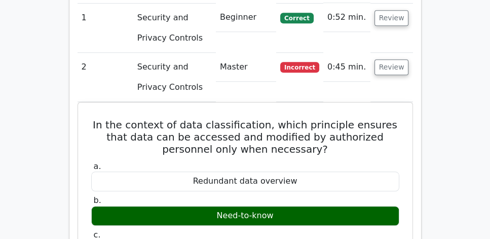
scroll to position [724, 0]
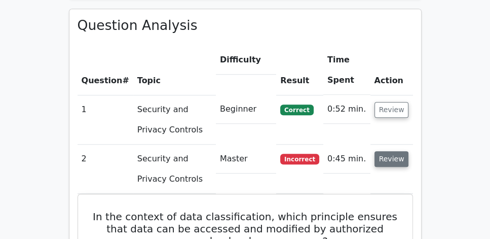
click at [391, 151] on button "Review" at bounding box center [392, 159] width 34 height 16
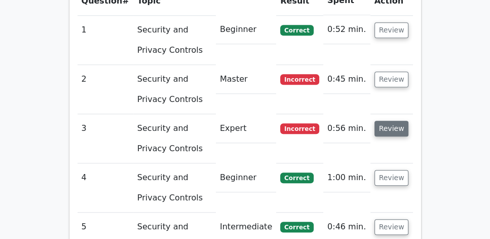
scroll to position [811, 0]
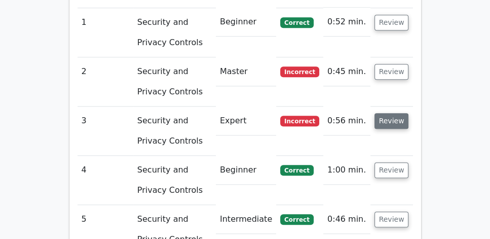
click at [390, 113] on button "Review" at bounding box center [392, 121] width 34 height 16
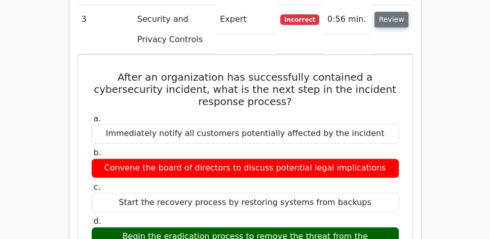
scroll to position [927, 0]
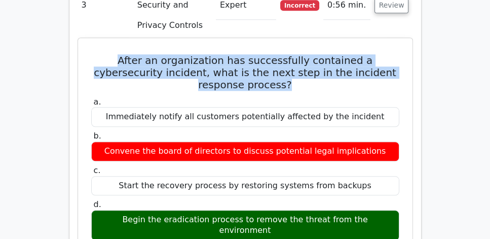
drag, startPoint x: 85, startPoint y: 31, endPoint x: 398, endPoint y: 43, distance: 314.0
click at [130, 54] on h5 "After an organization has successfully contained a cybersecurity incident, what…" at bounding box center [245, 72] width 310 height 36
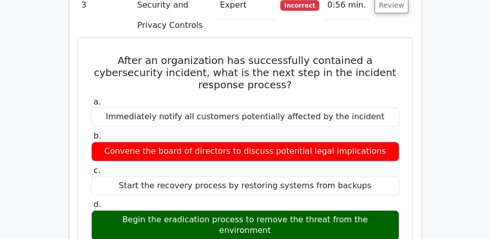
drag, startPoint x: 91, startPoint y: 32, endPoint x: 388, endPoint y: 181, distance: 332.8
copy div "After an organization has successfully contained a cybersecurity incident, what…"
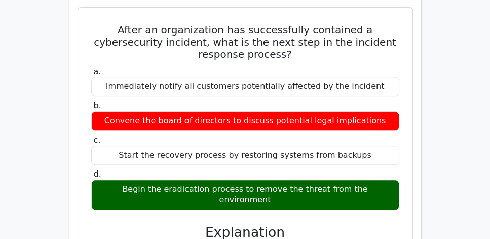
scroll to position [984, 0]
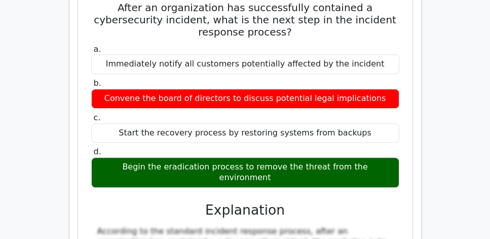
click at [68, 87] on div "Question Analysis Question # Topic Difficulty Result Time Spent Action 1 Securi…" at bounding box center [245, 185] width 365 height 869
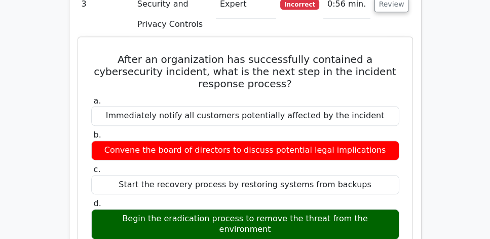
scroll to position [927, 0]
